Goal: Find specific page/section: Find specific page/section

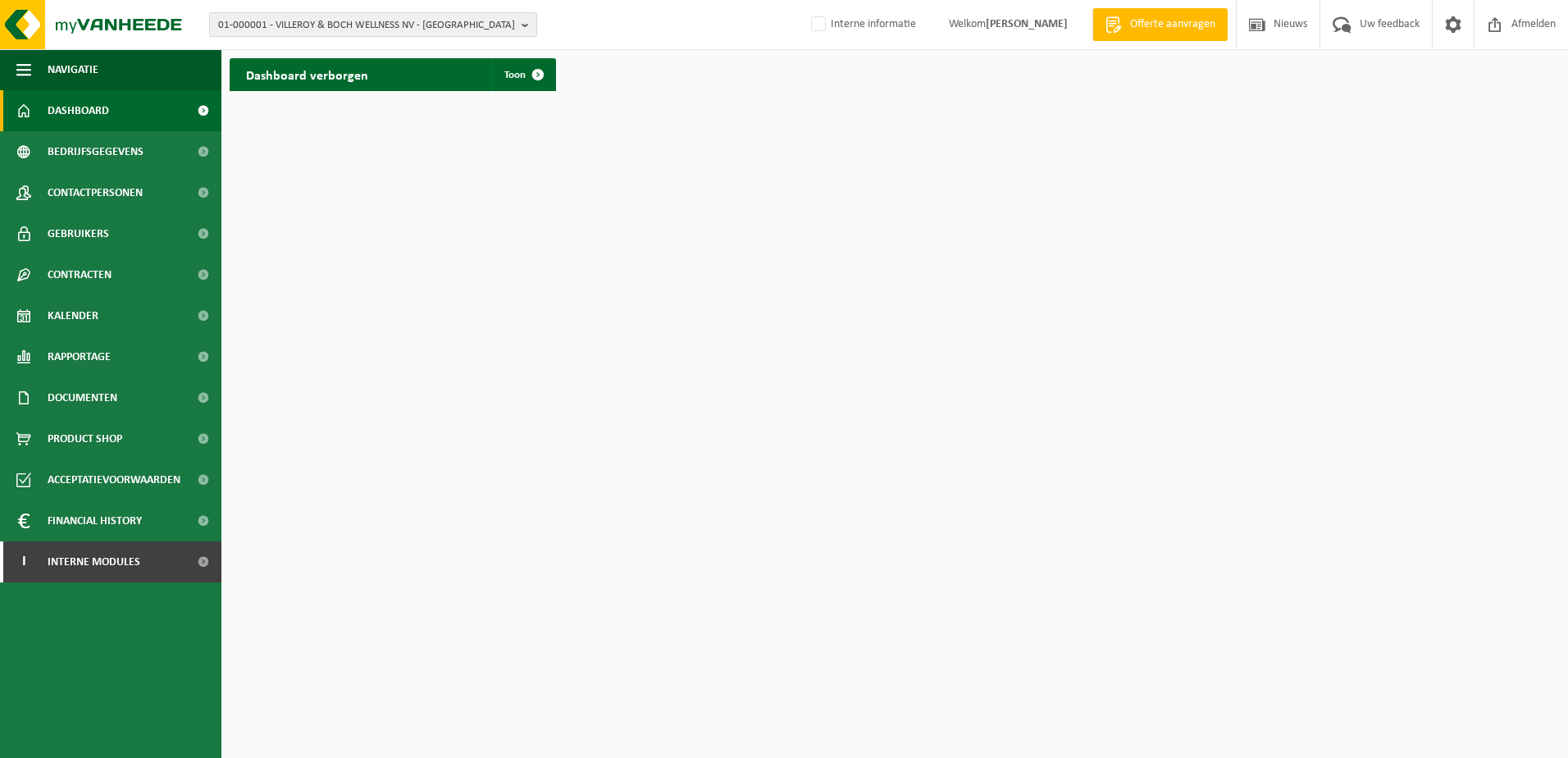
click at [527, 27] on b "button" at bounding box center [529, 24] width 15 height 23
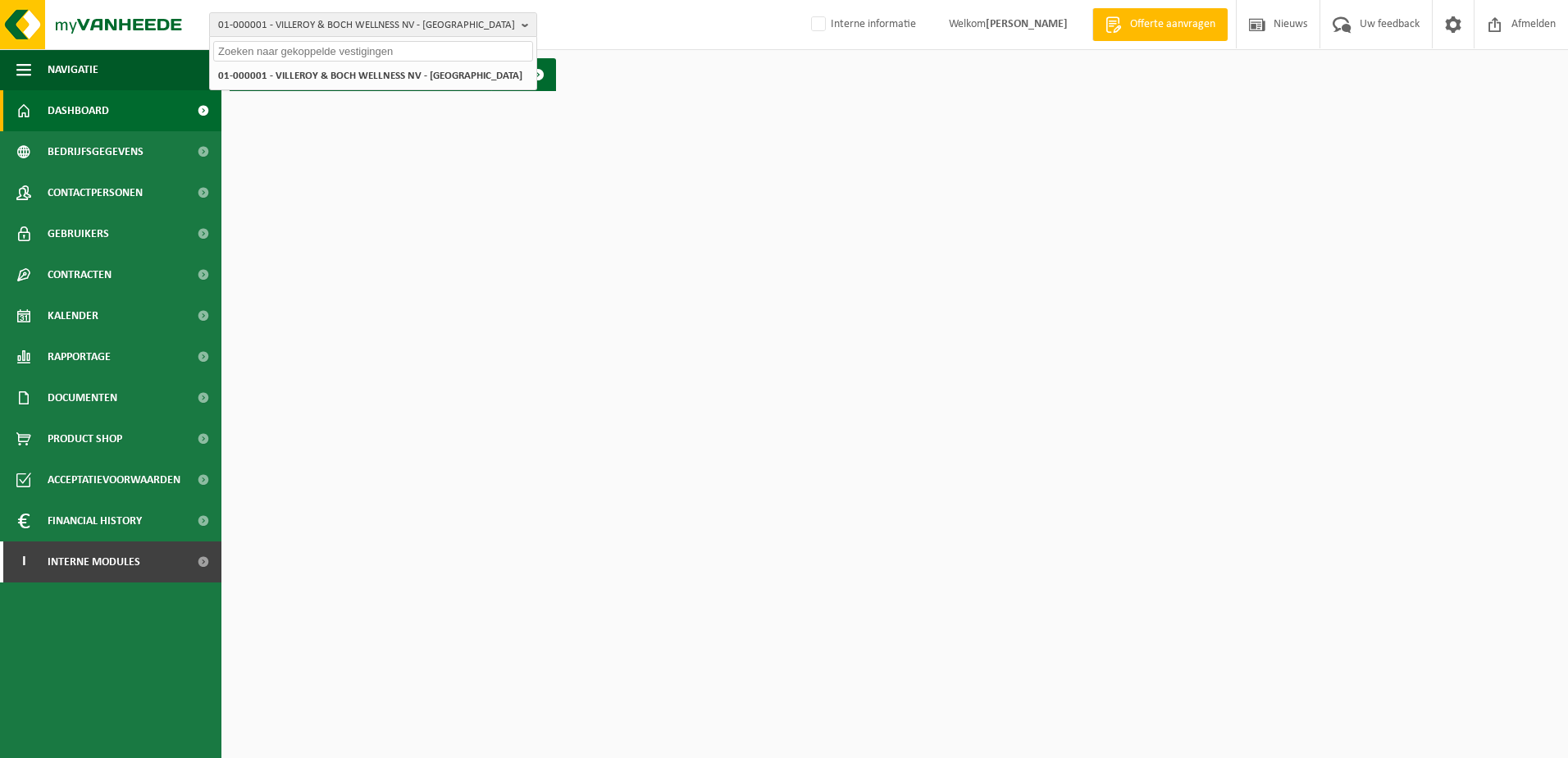
click at [362, 50] on input "text" at bounding box center [372, 51] width 319 height 20
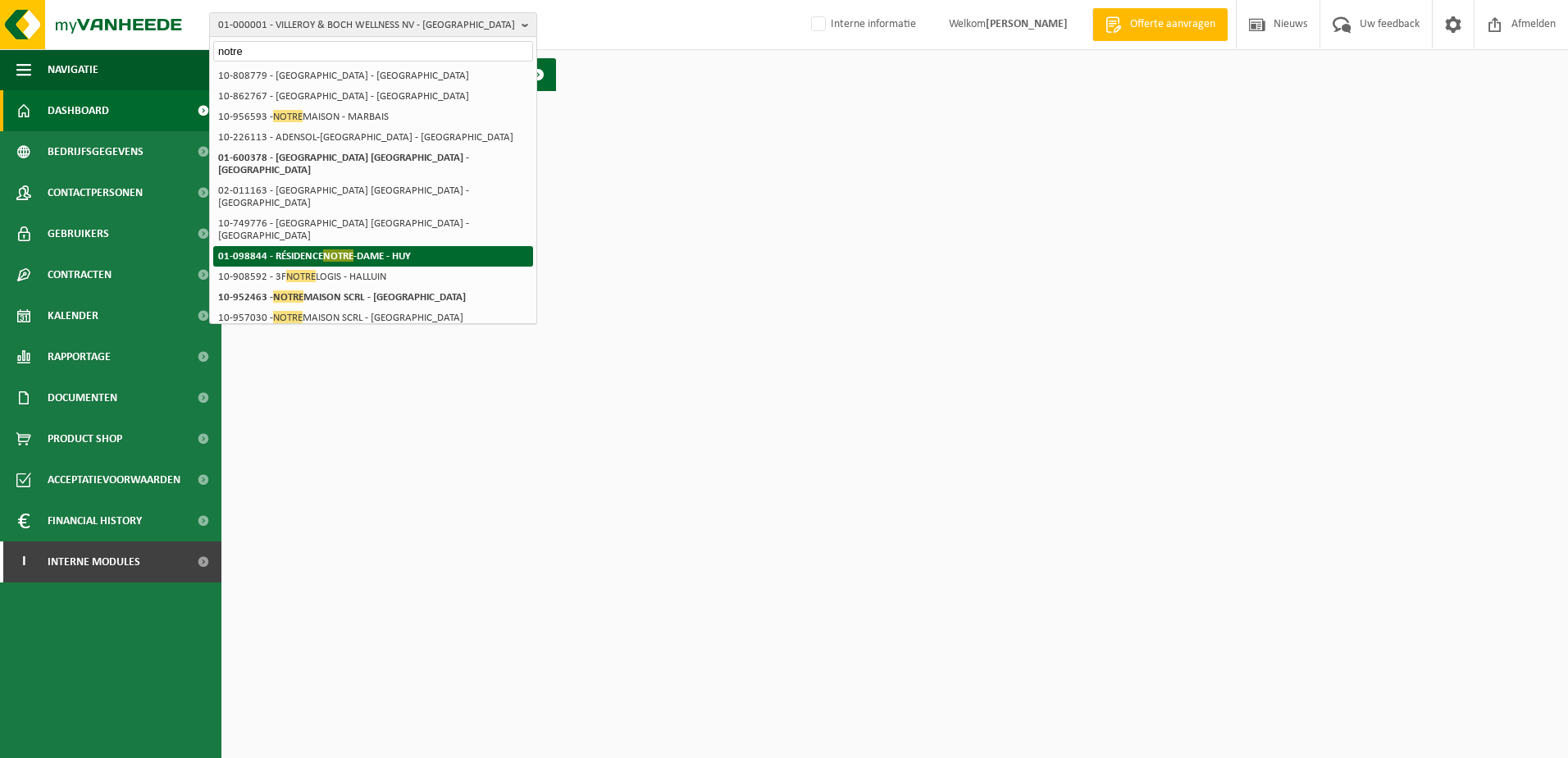
type input "notre"
click at [424, 246] on li "01-098844 - RÉSIDENCE NOTRE -DAME - HUY" at bounding box center [372, 256] width 319 height 20
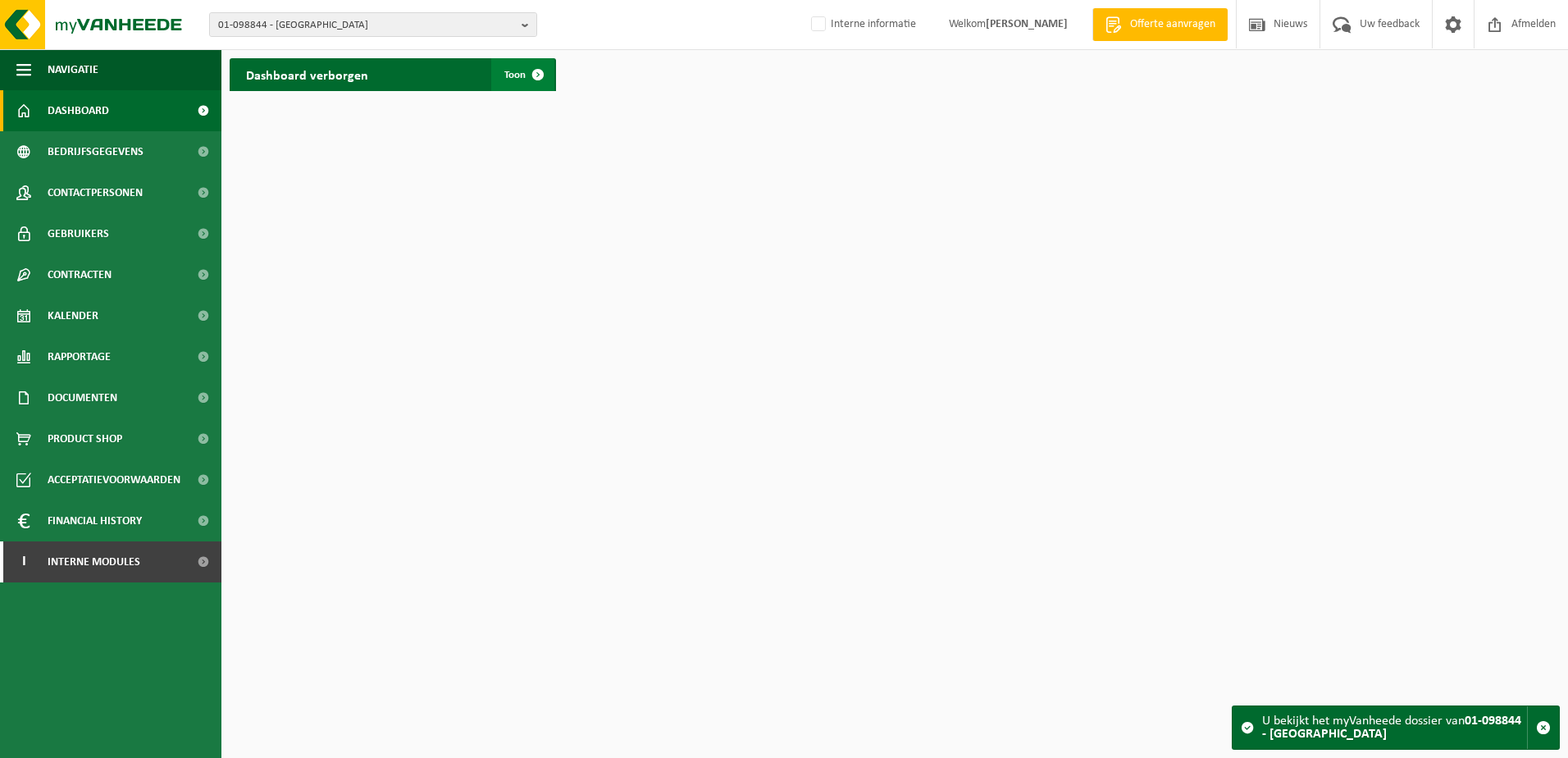
click at [535, 77] on span at bounding box center [537, 74] width 33 height 33
